Goal: Complete application form

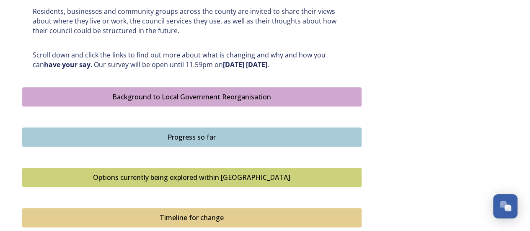
scroll to position [461, 0]
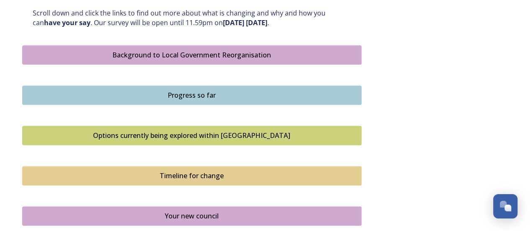
click at [197, 52] on div "Background to Local Government Reorganisation" at bounding box center [192, 55] width 330 height 10
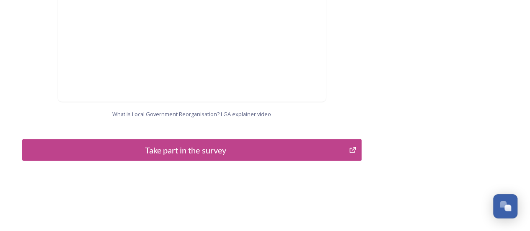
scroll to position [957, 0]
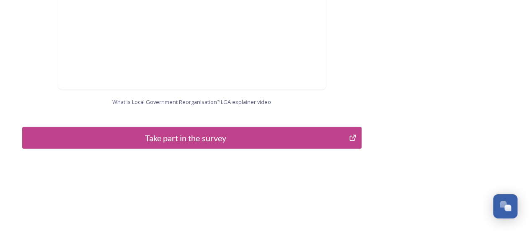
click at [216, 127] on button "Take part in the survey" at bounding box center [192, 138] width 340 height 22
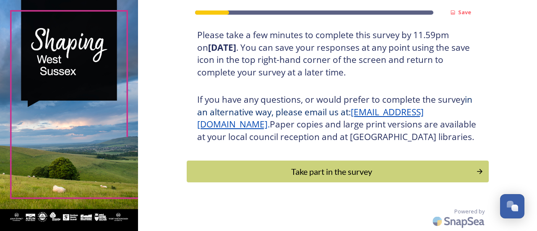
scroll to position [171, 0]
click at [319, 168] on div "Take part in the survey" at bounding box center [330, 171] width 283 height 13
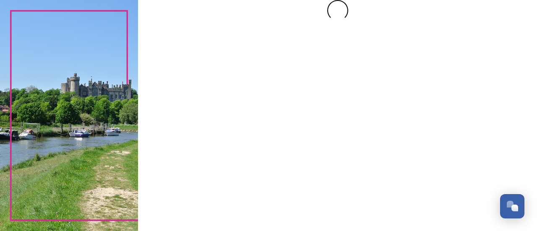
scroll to position [0, 0]
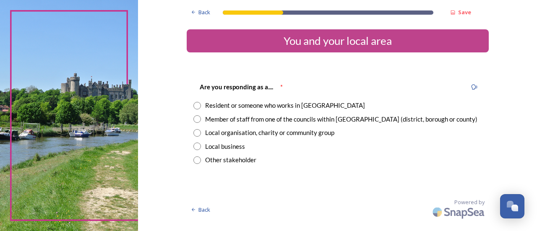
click at [197, 105] on input "radio" at bounding box center [197, 106] width 8 height 8
radio input "true"
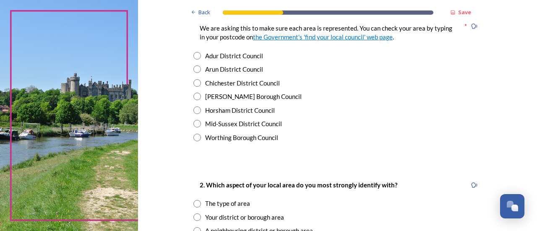
scroll to position [210, 0]
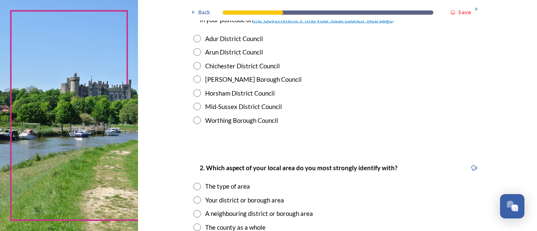
click at [193, 78] on input "radio" at bounding box center [197, 79] width 8 height 8
radio input "true"
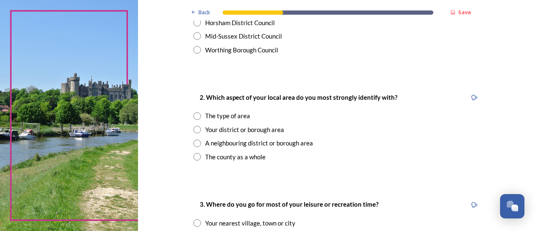
scroll to position [293, 0]
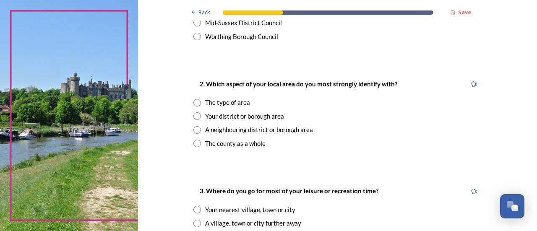
click at [194, 116] on input "radio" at bounding box center [197, 116] width 8 height 8
radio input "true"
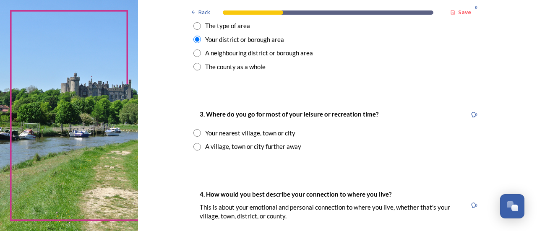
scroll to position [377, 0]
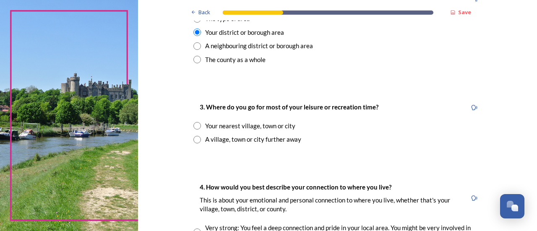
click at [196, 128] on input "radio" at bounding box center [197, 126] width 8 height 8
radio input "true"
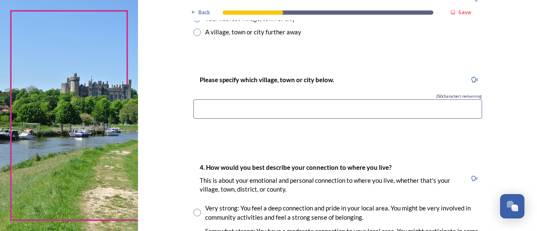
scroll to position [503, 0]
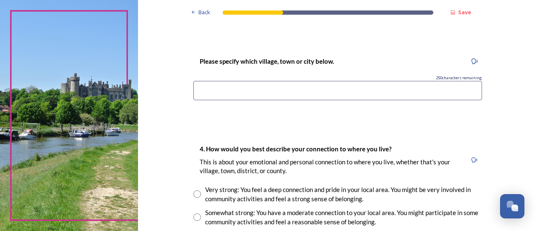
click at [273, 99] on input at bounding box center [337, 90] width 288 height 19
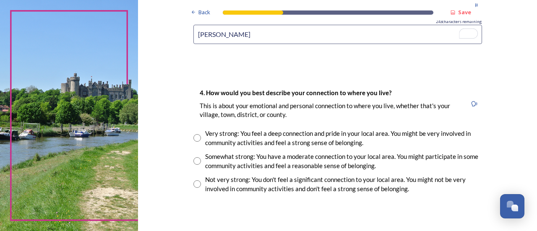
scroll to position [587, 0]
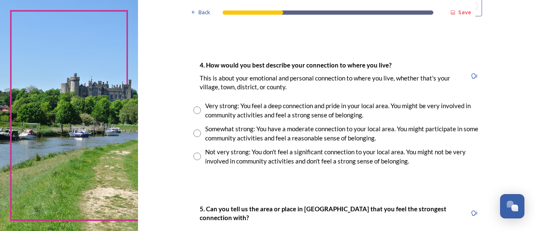
type input "[PERSON_NAME]"
click at [194, 108] on input "radio" at bounding box center [197, 110] width 8 height 8
radio input "true"
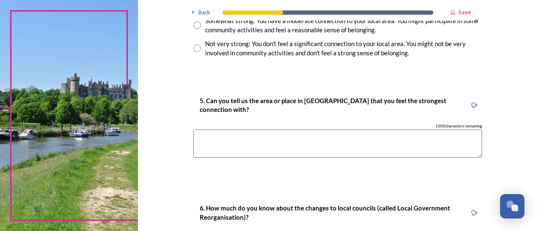
scroll to position [713, 0]
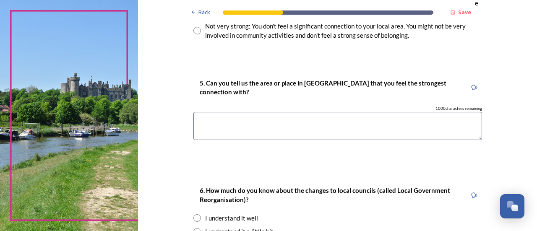
click at [208, 127] on textarea at bounding box center [337, 126] width 288 height 28
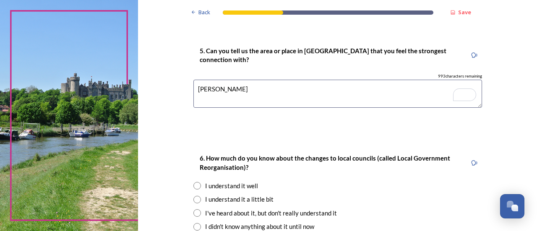
scroll to position [754, 0]
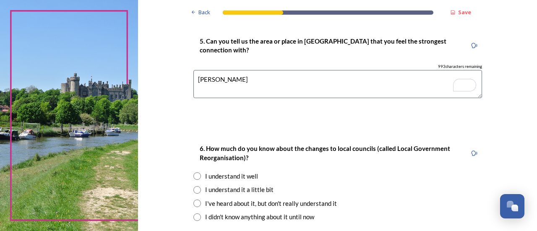
type textarea "[PERSON_NAME]"
click at [195, 177] on input "radio" at bounding box center [197, 176] width 8 height 8
radio input "true"
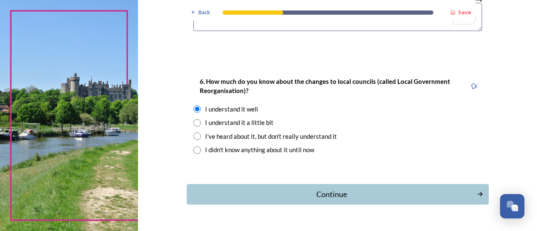
scroll to position [0, 0]
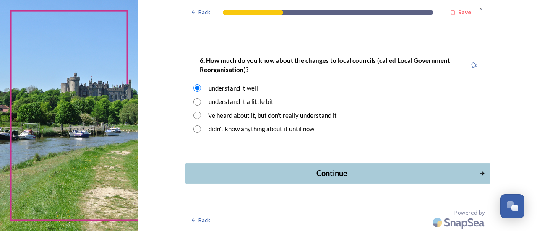
click at [228, 177] on div "Continue" at bounding box center [331, 173] width 284 height 11
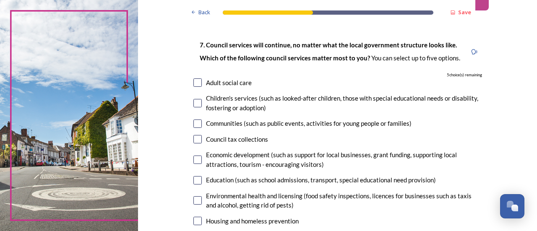
click at [194, 103] on input "checkbox" at bounding box center [197, 103] width 8 height 8
checkbox input "true"
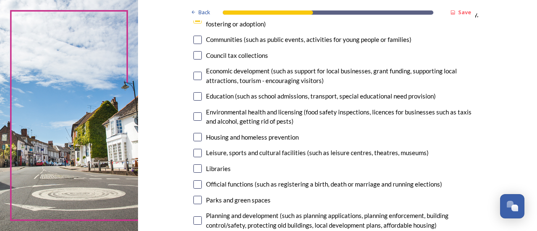
click at [196, 58] on input "checkbox" at bounding box center [197, 55] width 8 height 8
checkbox input "true"
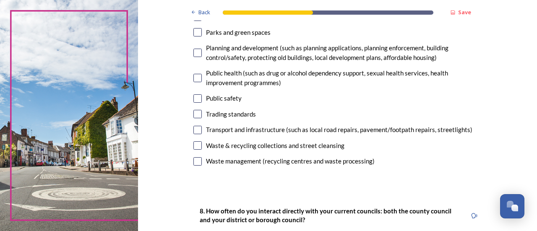
click at [195, 98] on input "checkbox" at bounding box center [197, 98] width 8 height 8
checkbox input "true"
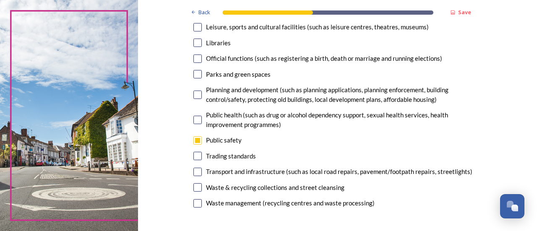
click at [195, 189] on input "checkbox" at bounding box center [197, 187] width 8 height 8
checkbox input "true"
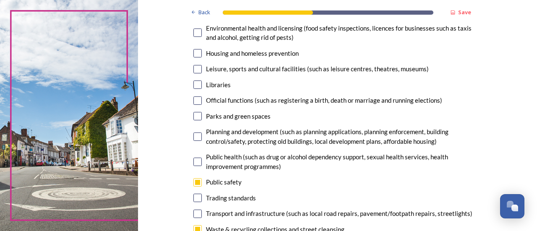
scroll to position [168, 0]
